Goal: Transaction & Acquisition: Purchase product/service

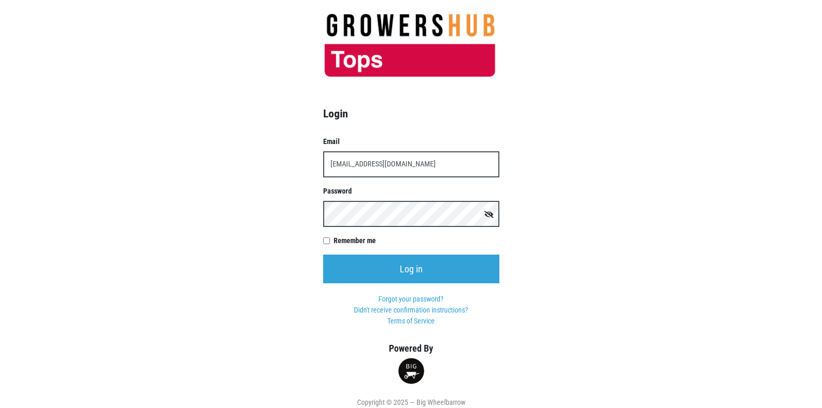
type input "[EMAIL_ADDRESS][DOMAIN_NAME]"
click at [323, 254] on input "Log in" at bounding box center [411, 268] width 176 height 29
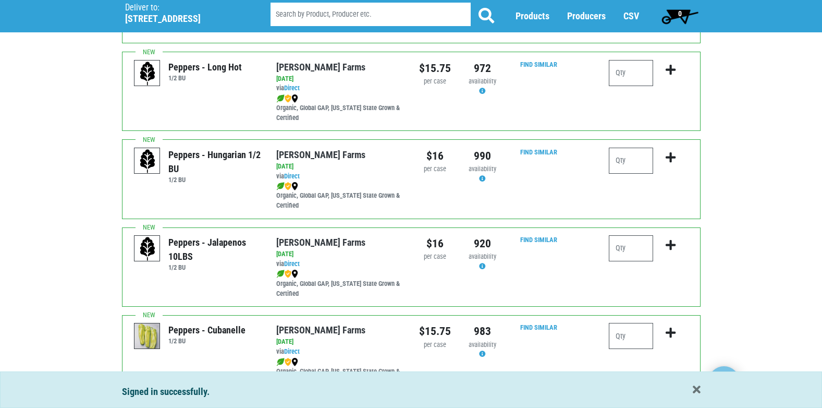
scroll to position [1524, 0]
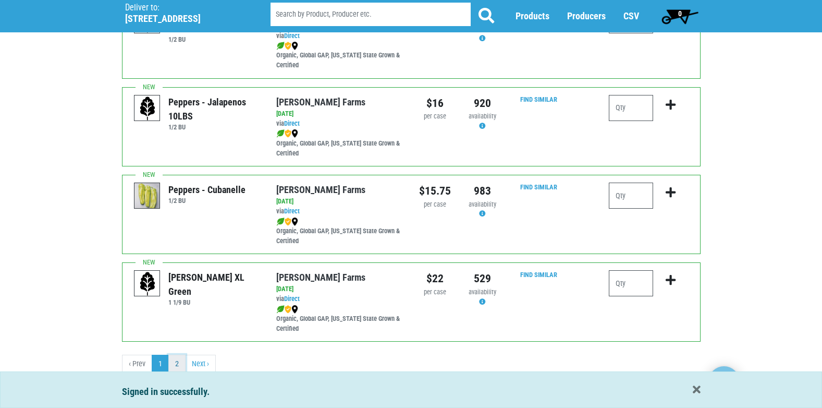
click at [174, 363] on link "2" at bounding box center [176, 364] width 17 height 19
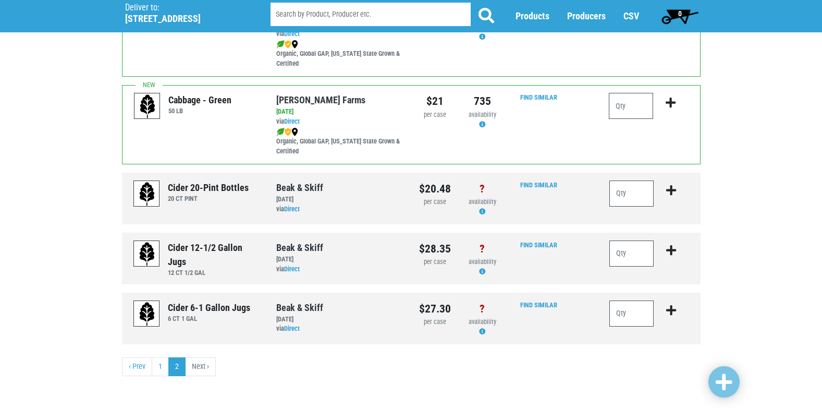
scroll to position [212, 0]
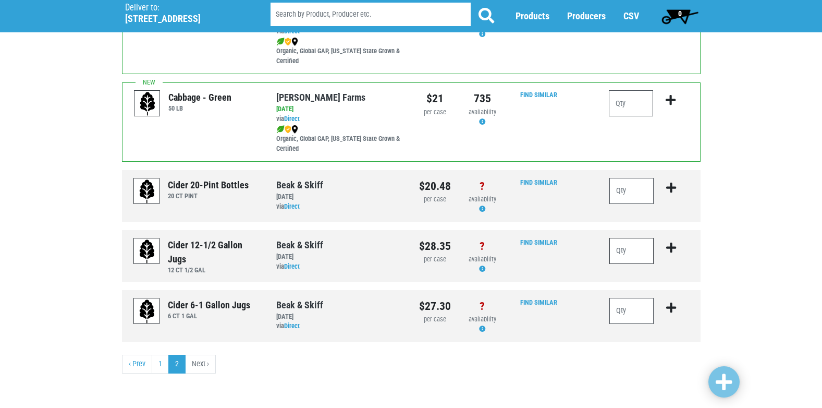
click at [636, 251] on input "number" at bounding box center [632, 251] width 45 height 26
type input "16"
click at [671, 249] on icon "submit" at bounding box center [671, 247] width 10 height 11
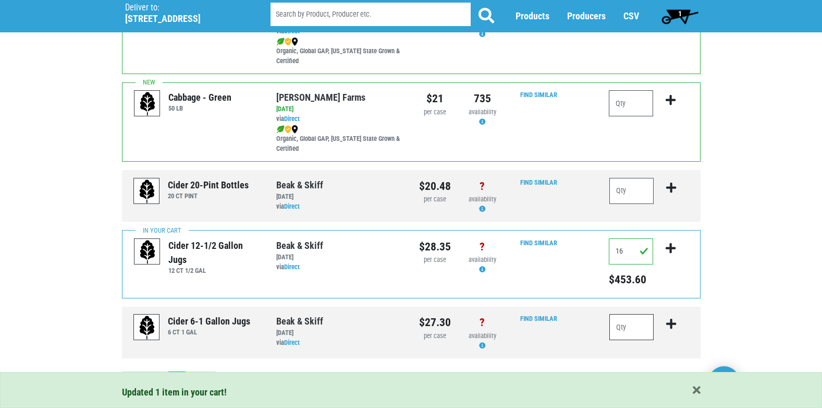
click at [629, 326] on input "number" at bounding box center [632, 327] width 45 height 26
type input "10"
click at [671, 322] on icon "submit" at bounding box center [671, 323] width 10 height 11
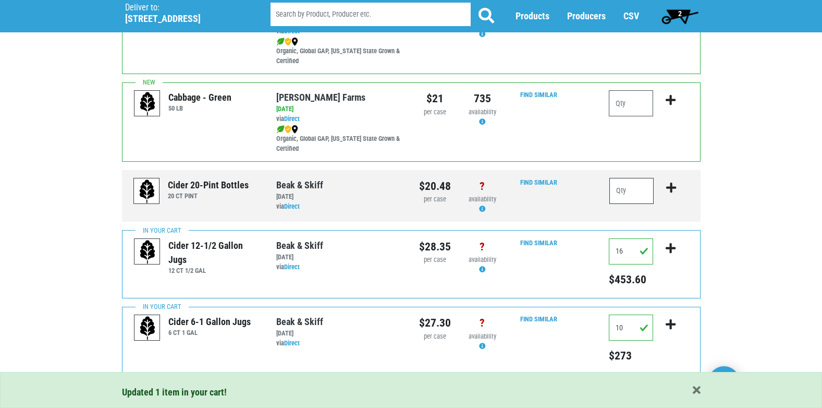
click at [628, 189] on input "number" at bounding box center [632, 191] width 45 height 26
type input "4"
click at [670, 189] on icon "submit" at bounding box center [671, 187] width 10 height 11
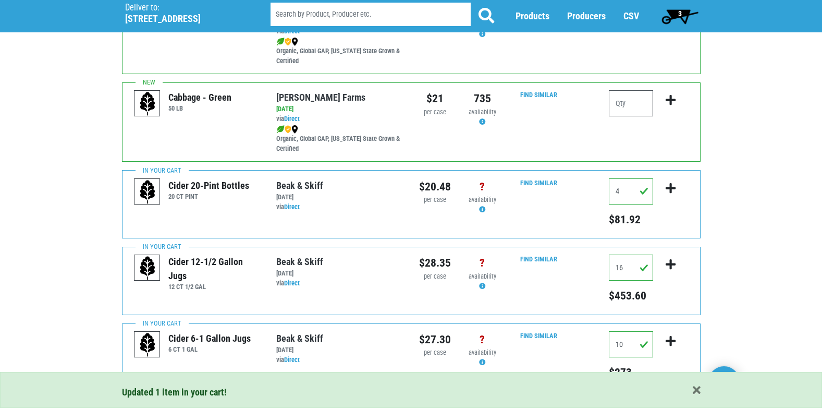
scroll to position [262, 0]
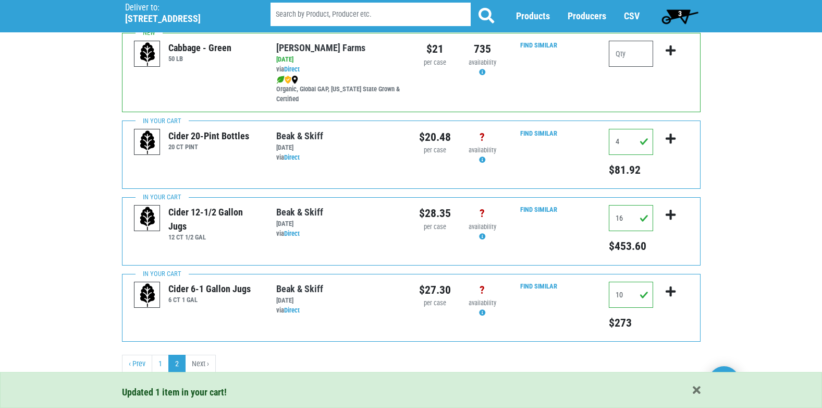
click at [680, 15] on span "3" at bounding box center [680, 13] width 4 height 8
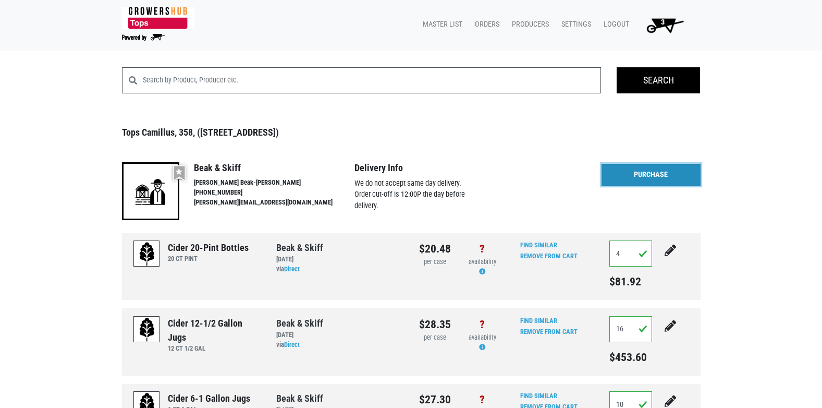
click at [632, 177] on link "Purchase" at bounding box center [651, 175] width 99 height 22
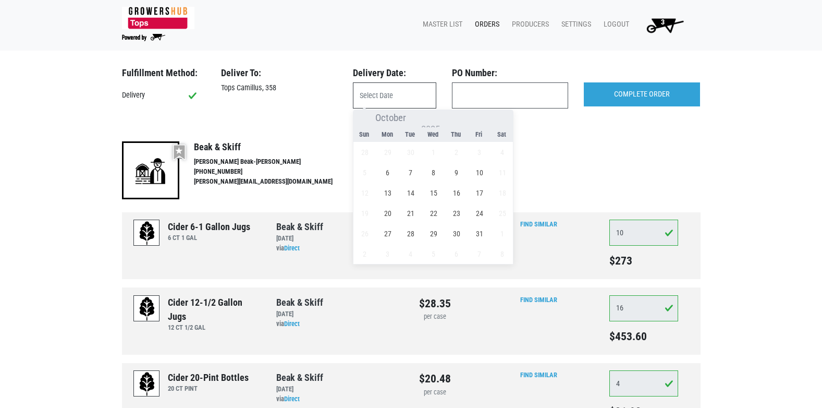
click at [387, 96] on input "text" at bounding box center [394, 95] width 83 height 26
click at [389, 173] on span "6" at bounding box center [388, 172] width 20 height 20
type input "[DATE]"
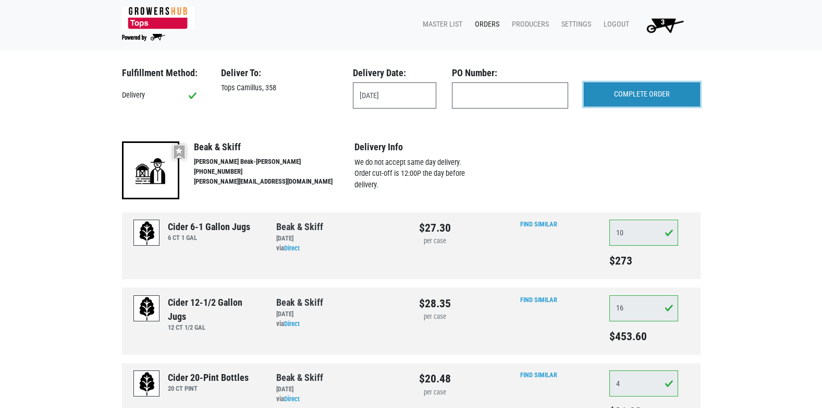
click at [629, 88] on input "COMPLETE ORDER" at bounding box center [642, 94] width 116 height 24
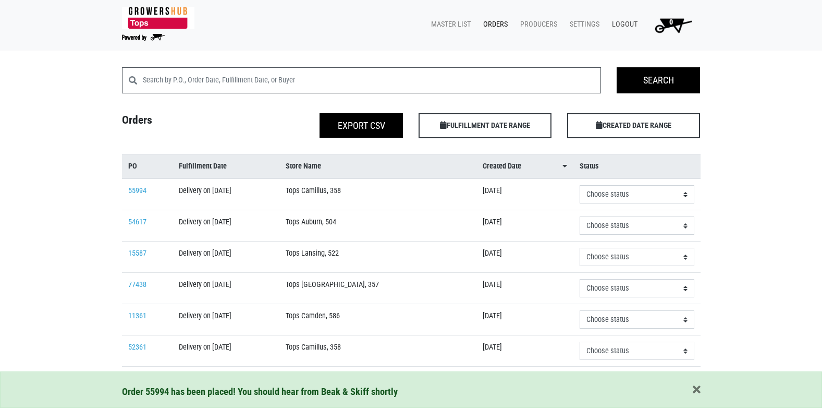
click at [628, 26] on link "Logout" at bounding box center [623, 25] width 38 height 20
